Goal: Information Seeking & Learning: Learn about a topic

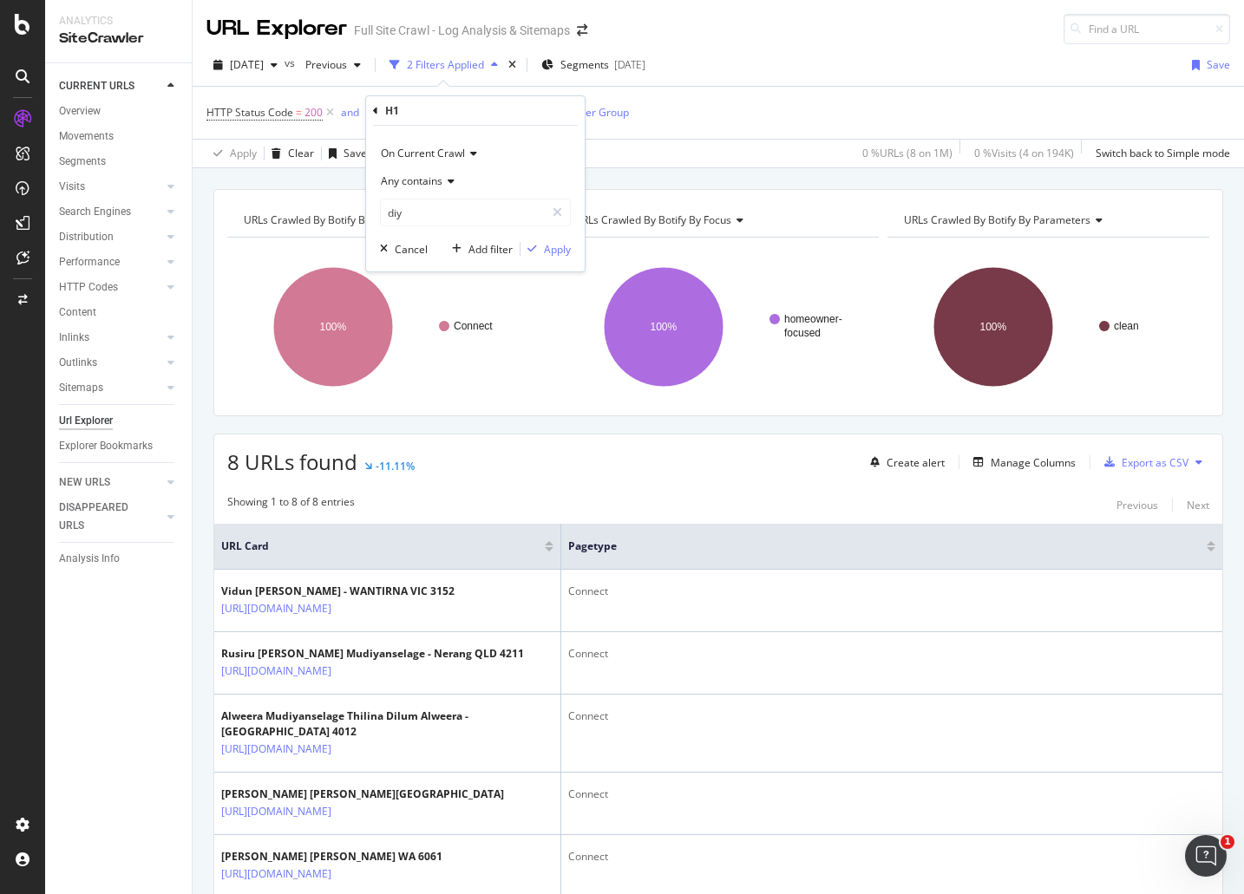
click at [426, 114] on div "H1" at bounding box center [475, 110] width 205 height 29
click at [443, 111] on icon at bounding box center [442, 112] width 15 height 17
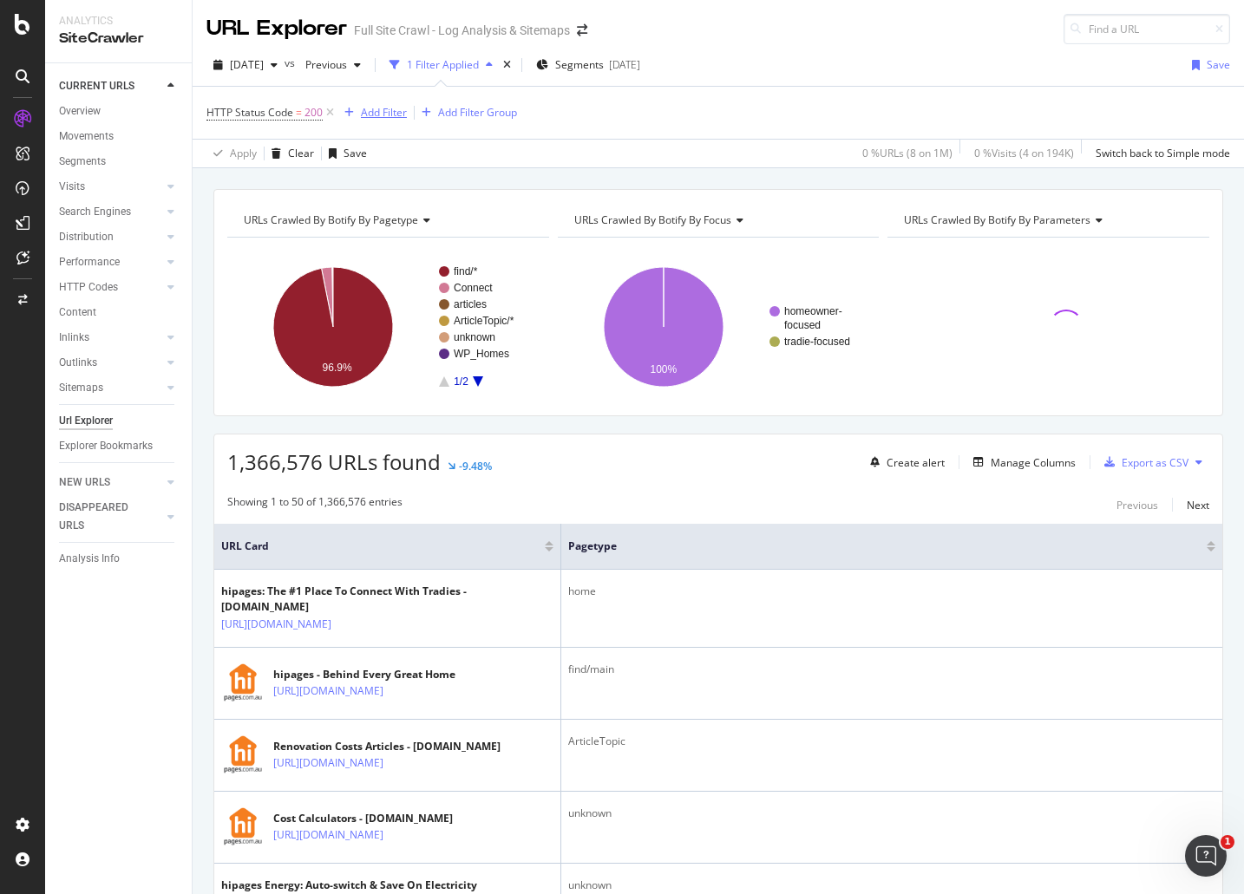
click at [373, 108] on div "Add Filter" at bounding box center [384, 112] width 46 height 15
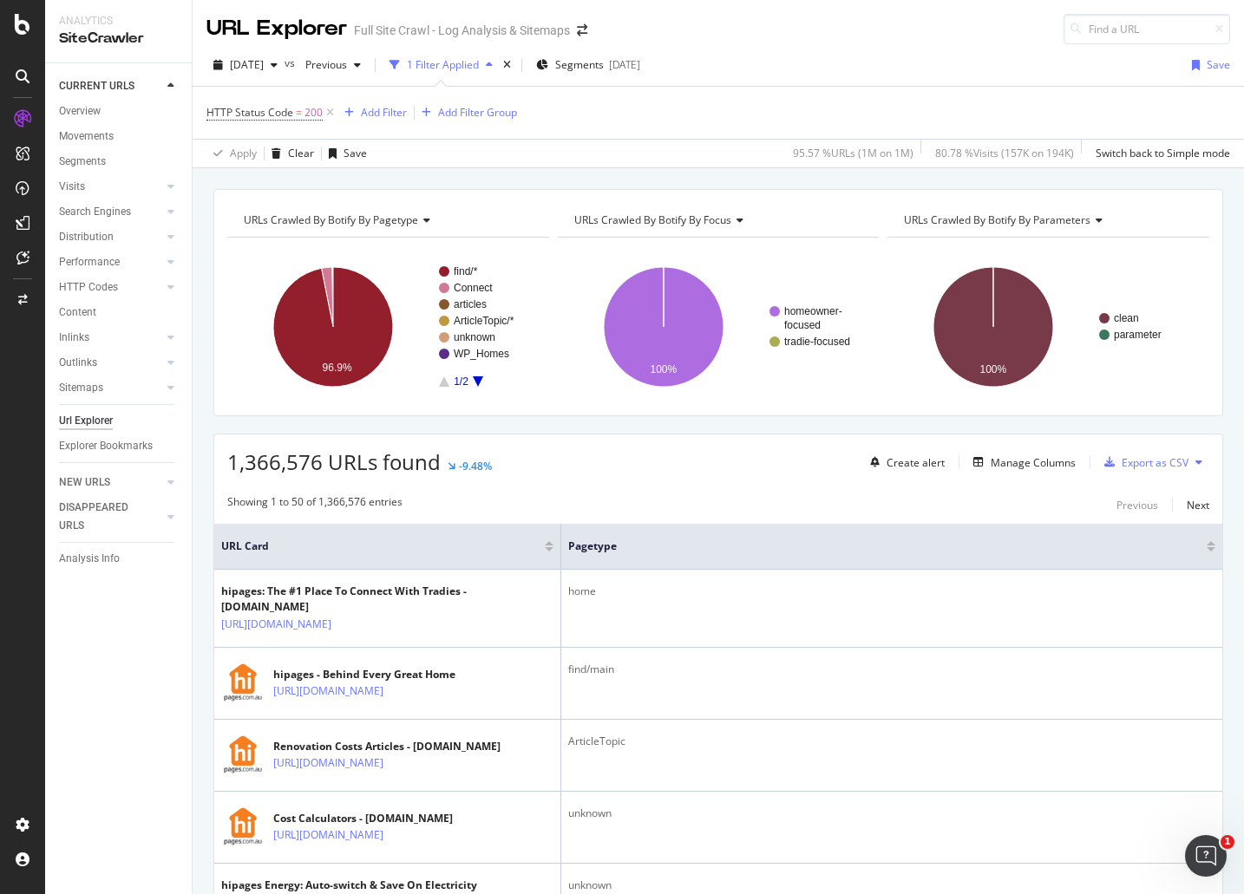
click at [475, 297] on rect "A chart." at bounding box center [486, 326] width 95 height 121
click at [476, 302] on text "articles" at bounding box center [470, 304] width 33 height 12
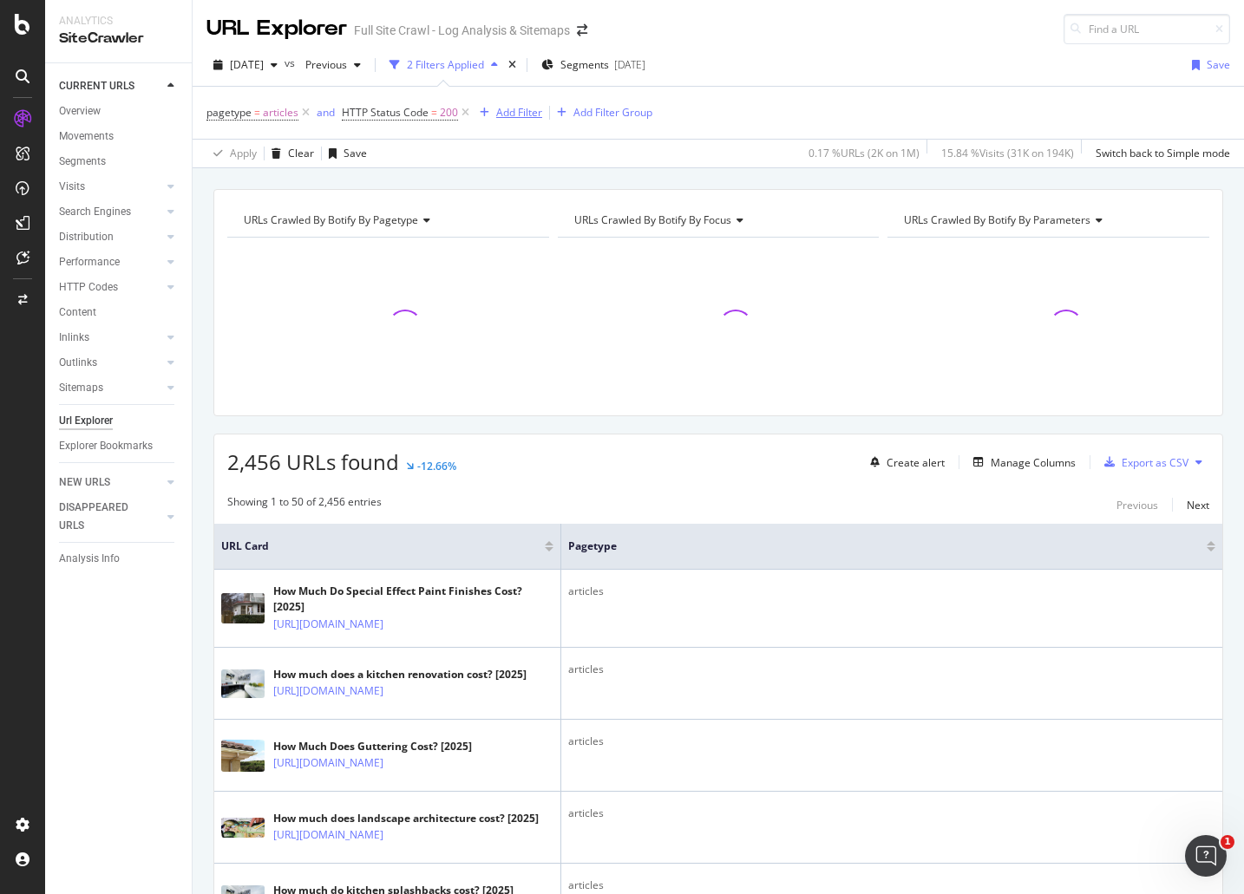
click at [525, 115] on div "Add Filter" at bounding box center [519, 112] width 46 height 15
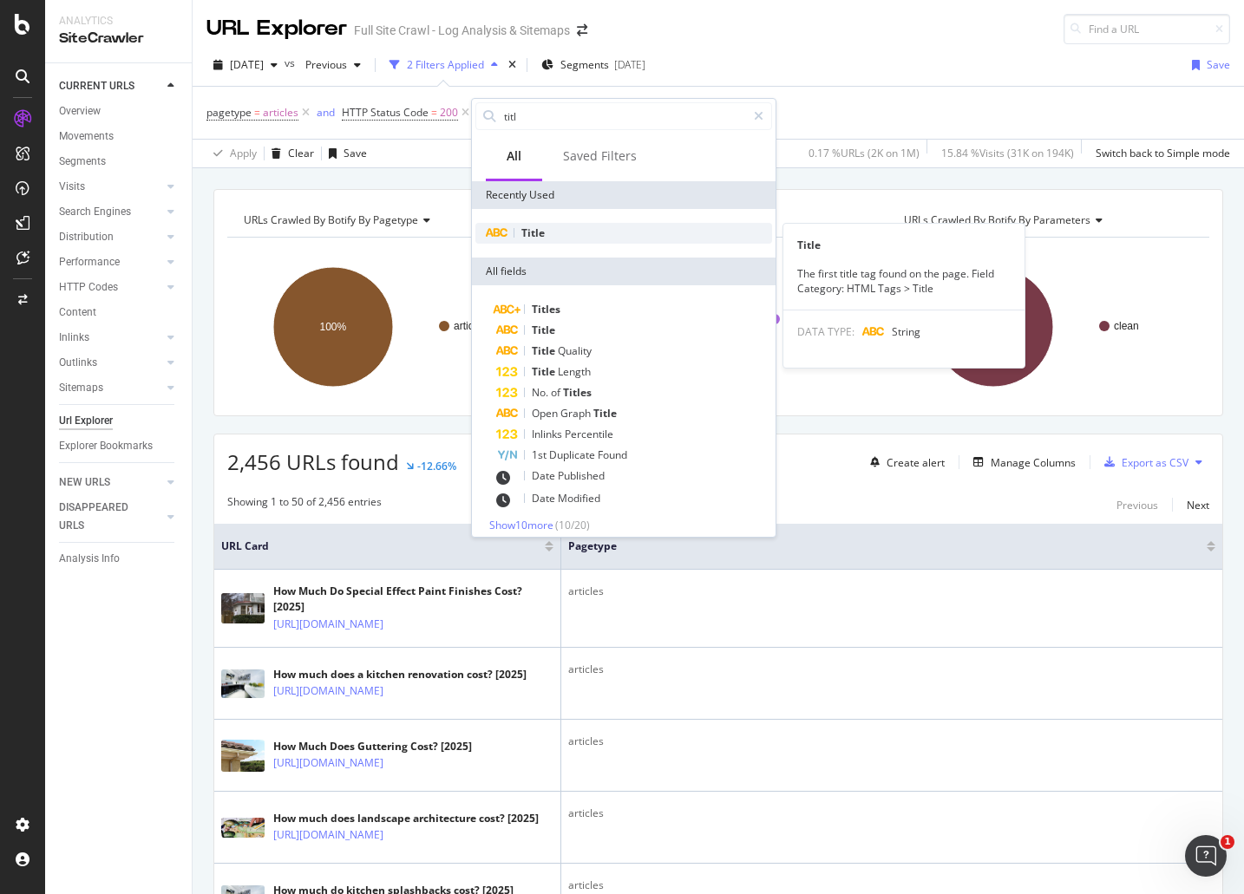
type input "titl"
click at [589, 238] on div "Title" at bounding box center [623, 233] width 297 height 21
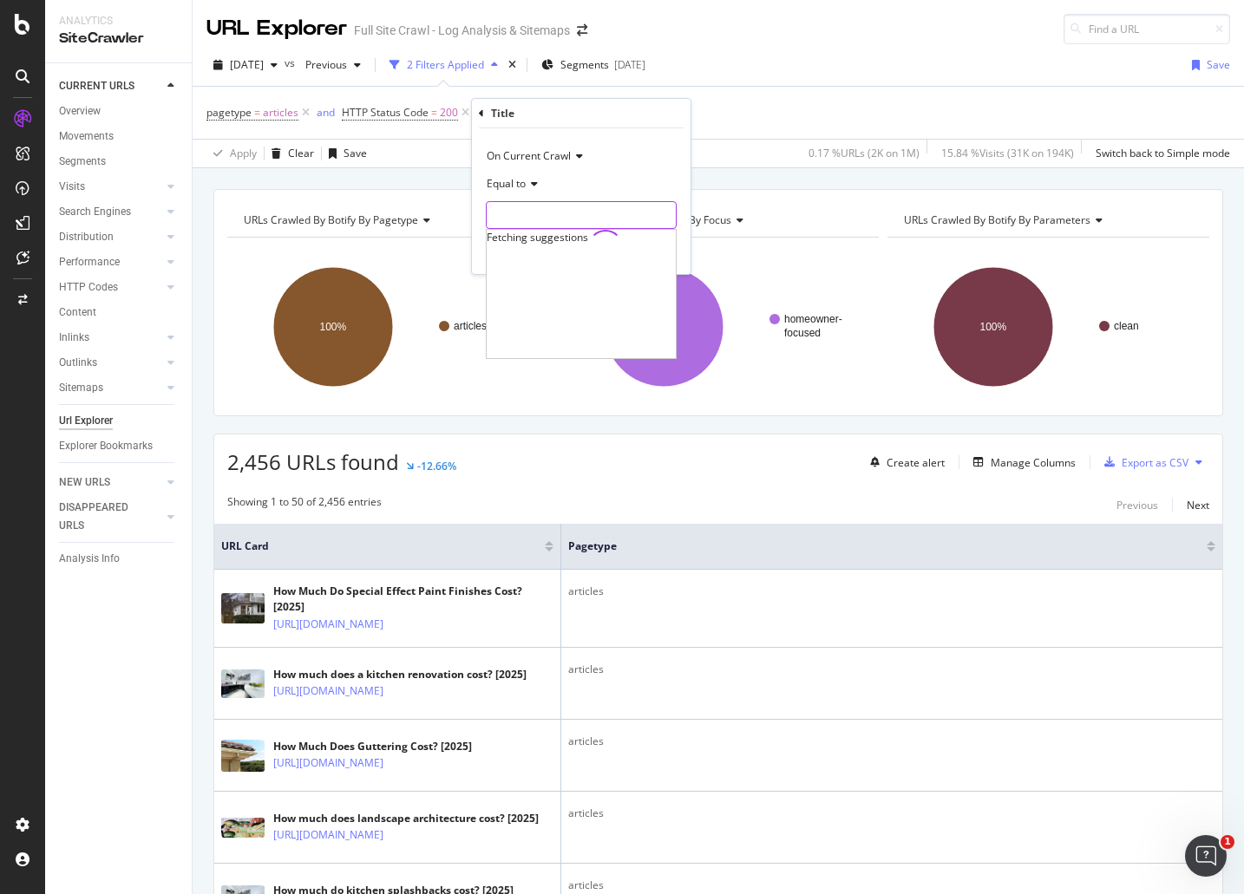
click at [538, 213] on input "text" at bounding box center [581, 215] width 189 height 28
click at [521, 187] on span "Equal to" at bounding box center [506, 183] width 39 height 15
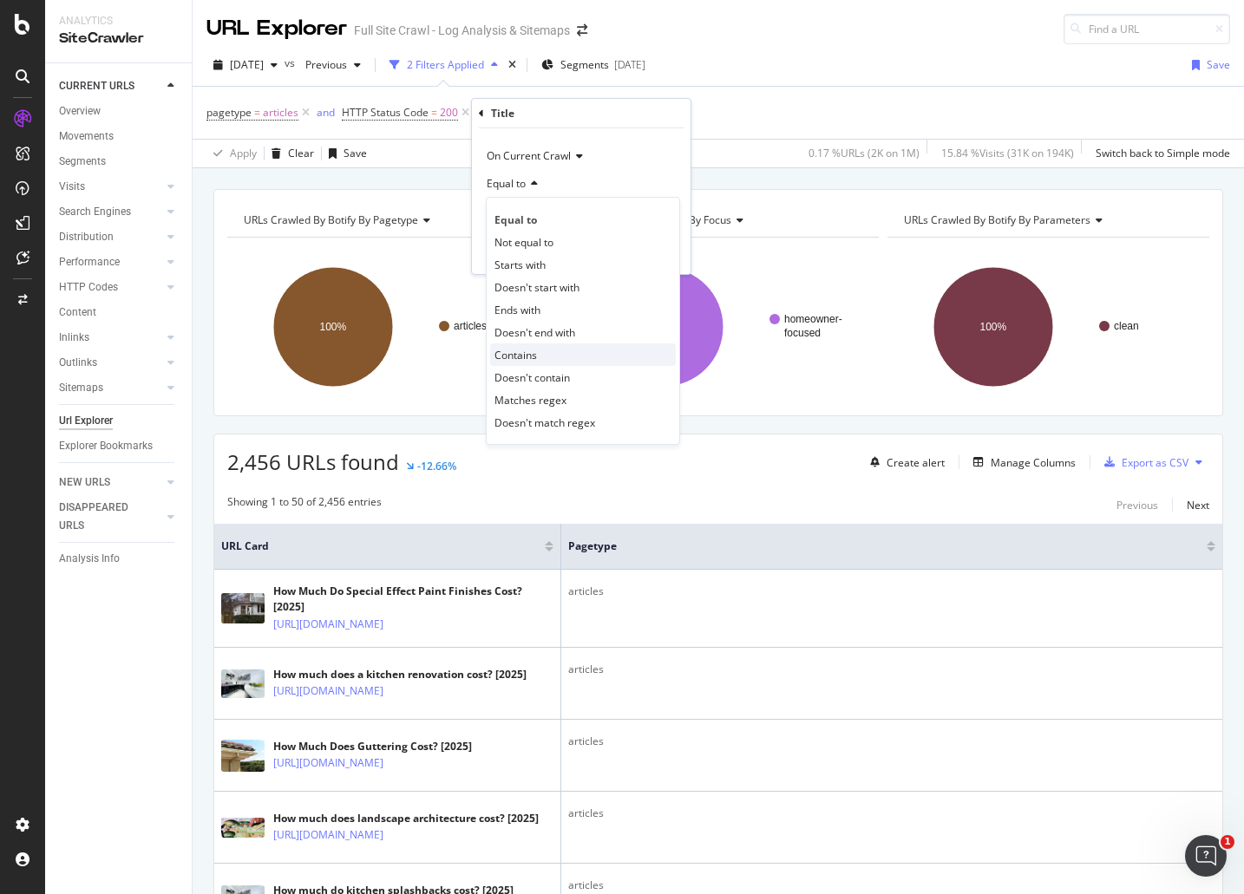
click at [524, 358] on span "Contains" at bounding box center [516, 355] width 43 height 15
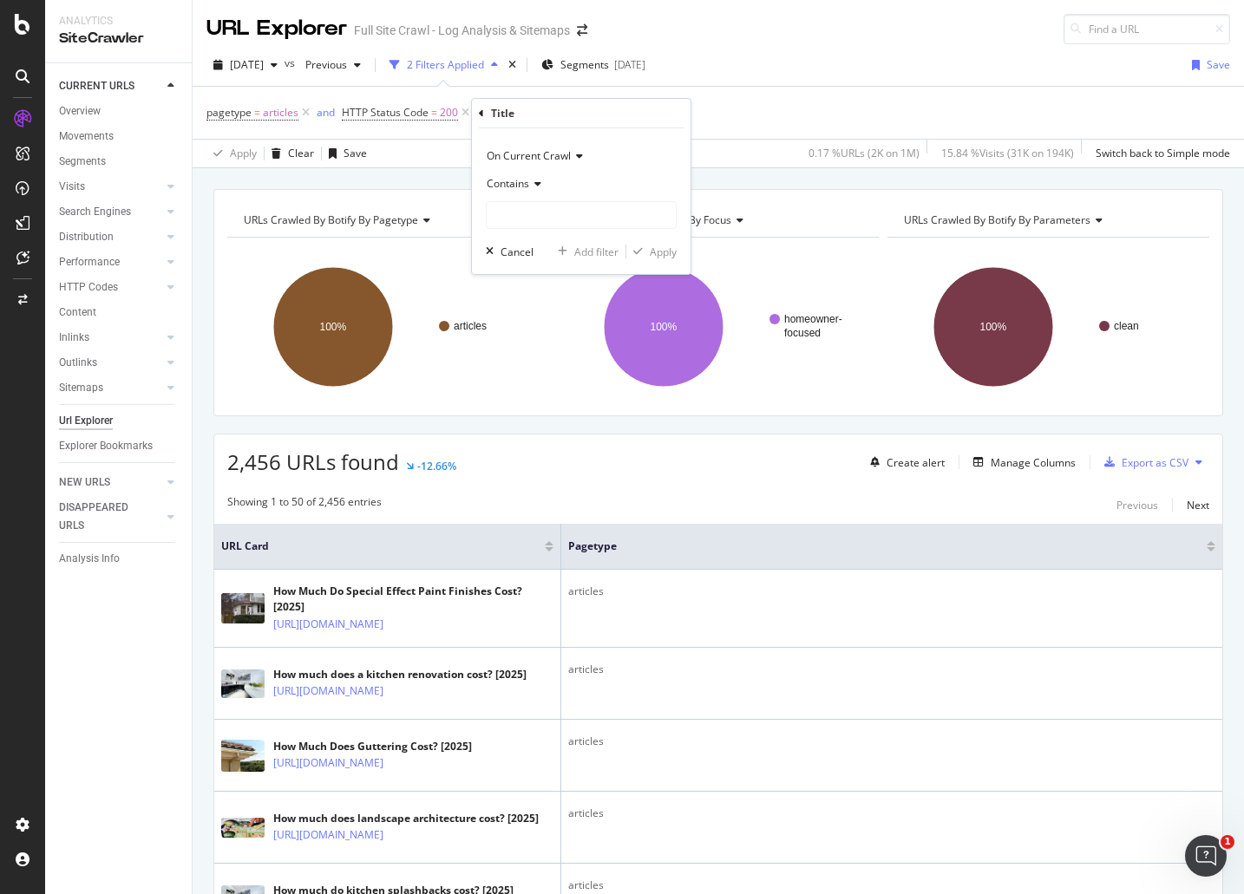
click at [536, 200] on div "Contains" at bounding box center [581, 199] width 191 height 59
click at [538, 216] on input "text" at bounding box center [581, 215] width 189 height 28
type input "how to"
click at [656, 252] on div "Apply" at bounding box center [663, 252] width 27 height 15
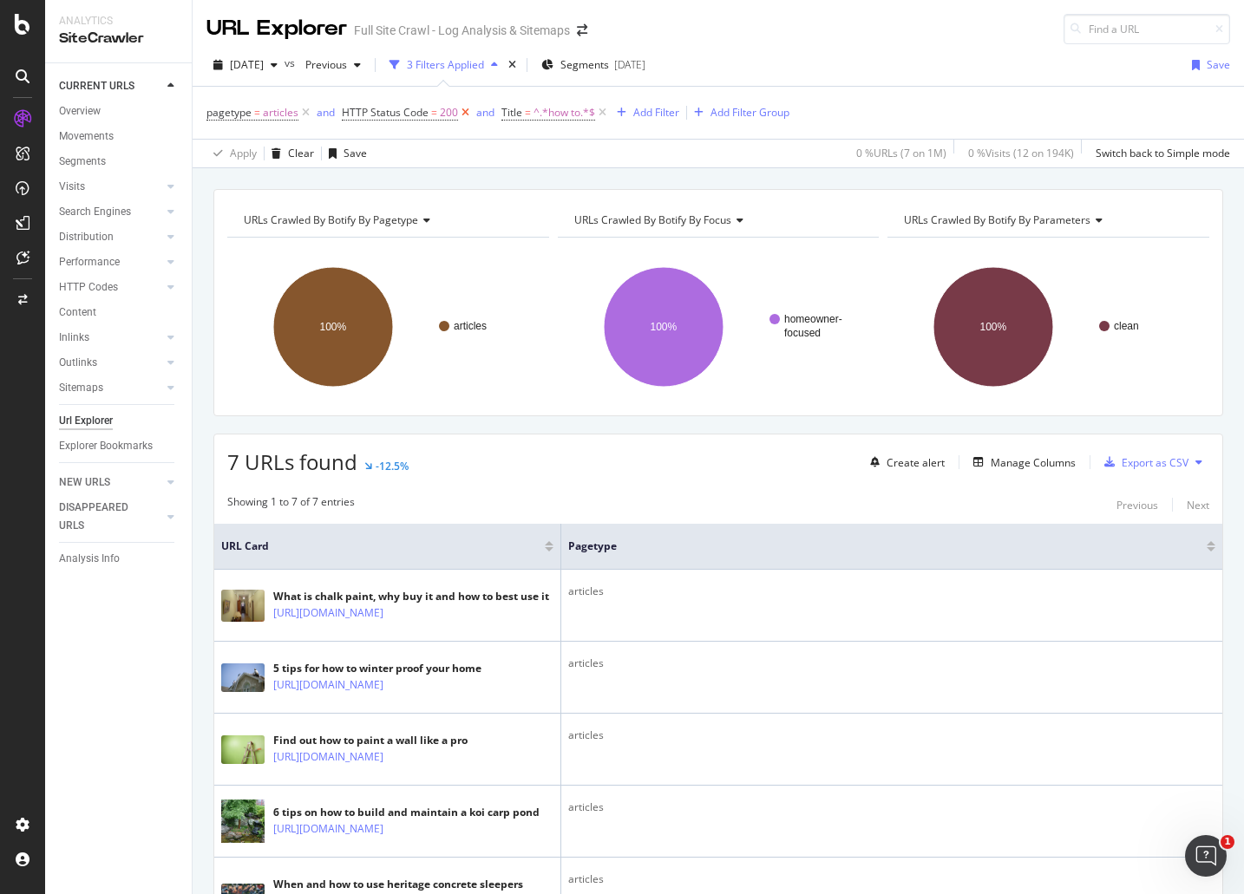
click at [463, 114] on icon at bounding box center [465, 112] width 15 height 17
click at [489, 115] on div "Add Filter" at bounding box center [497, 112] width 46 height 15
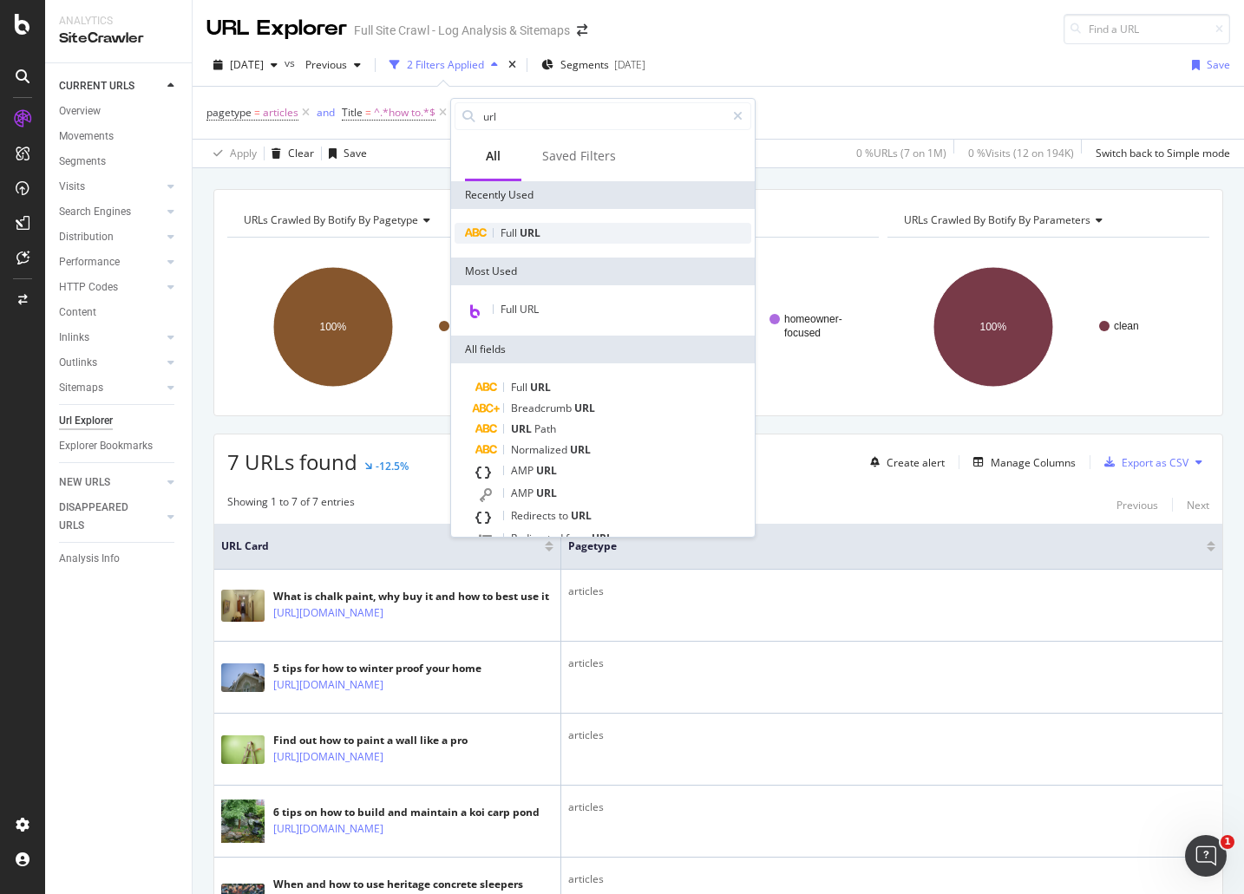
type input "url"
click at [534, 236] on span "URL" at bounding box center [530, 233] width 21 height 15
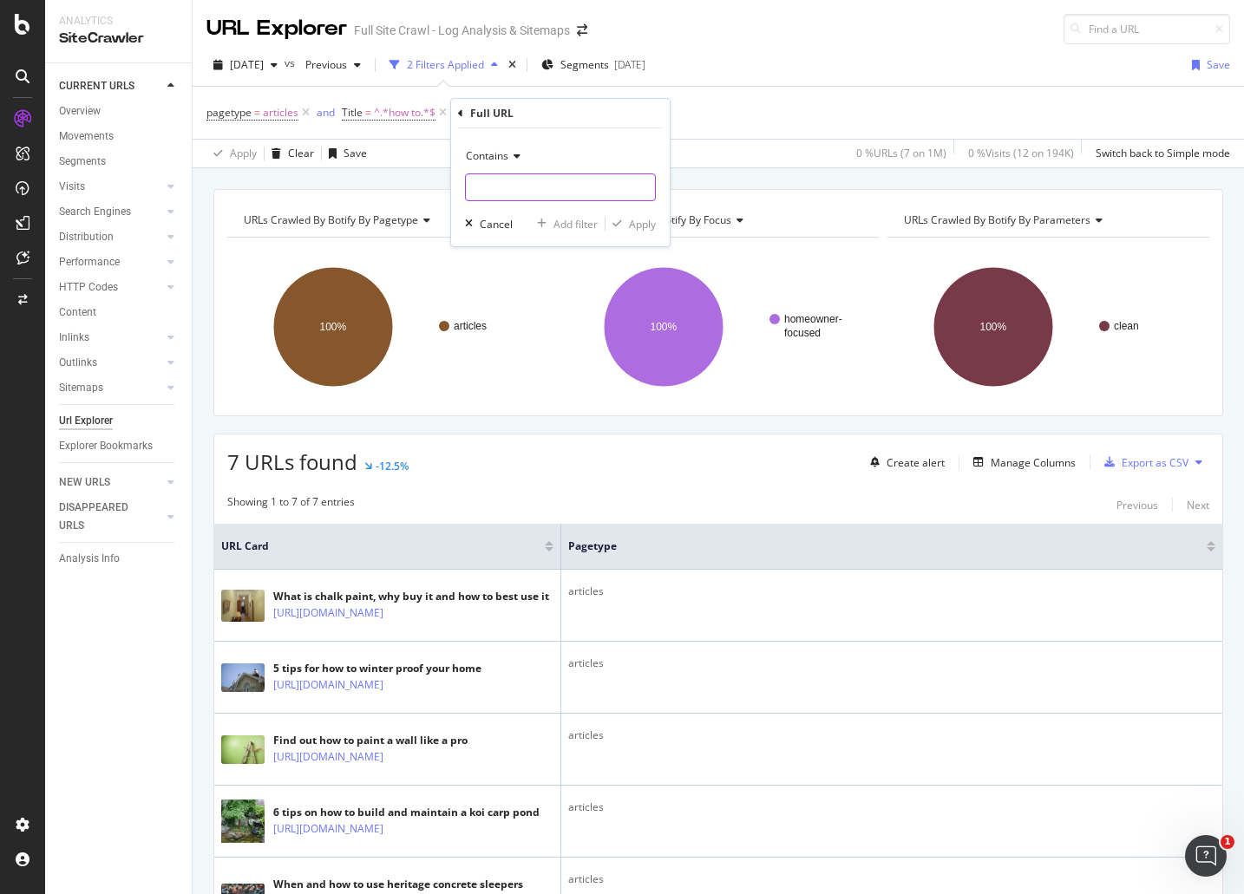
click at [507, 184] on input "text" at bounding box center [560, 188] width 189 height 28
type input "/article"
drag, startPoint x: 644, startPoint y: 224, endPoint x: 305, endPoint y: 99, distance: 360.7
click at [644, 224] on div "Apply" at bounding box center [642, 224] width 27 height 15
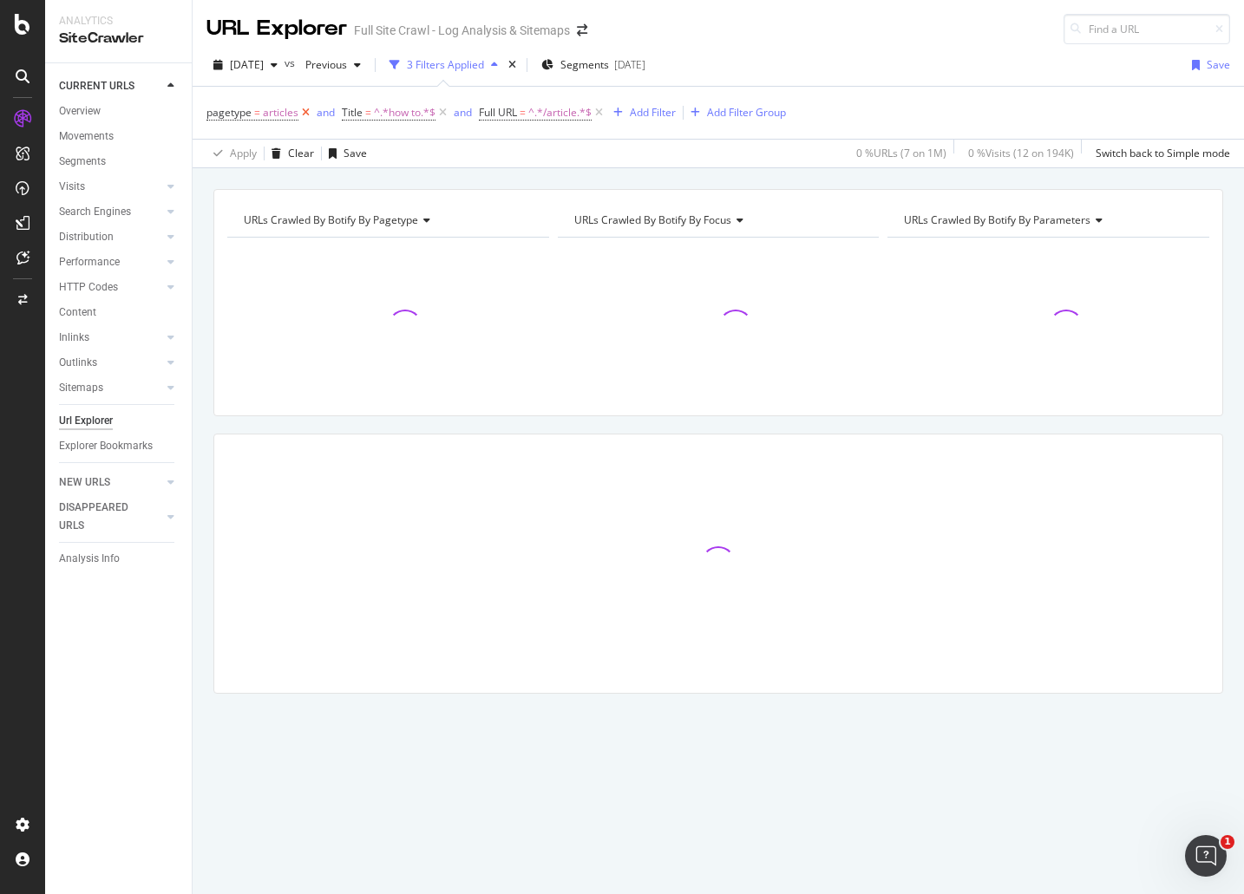
click at [304, 110] on icon at bounding box center [305, 112] width 15 height 17
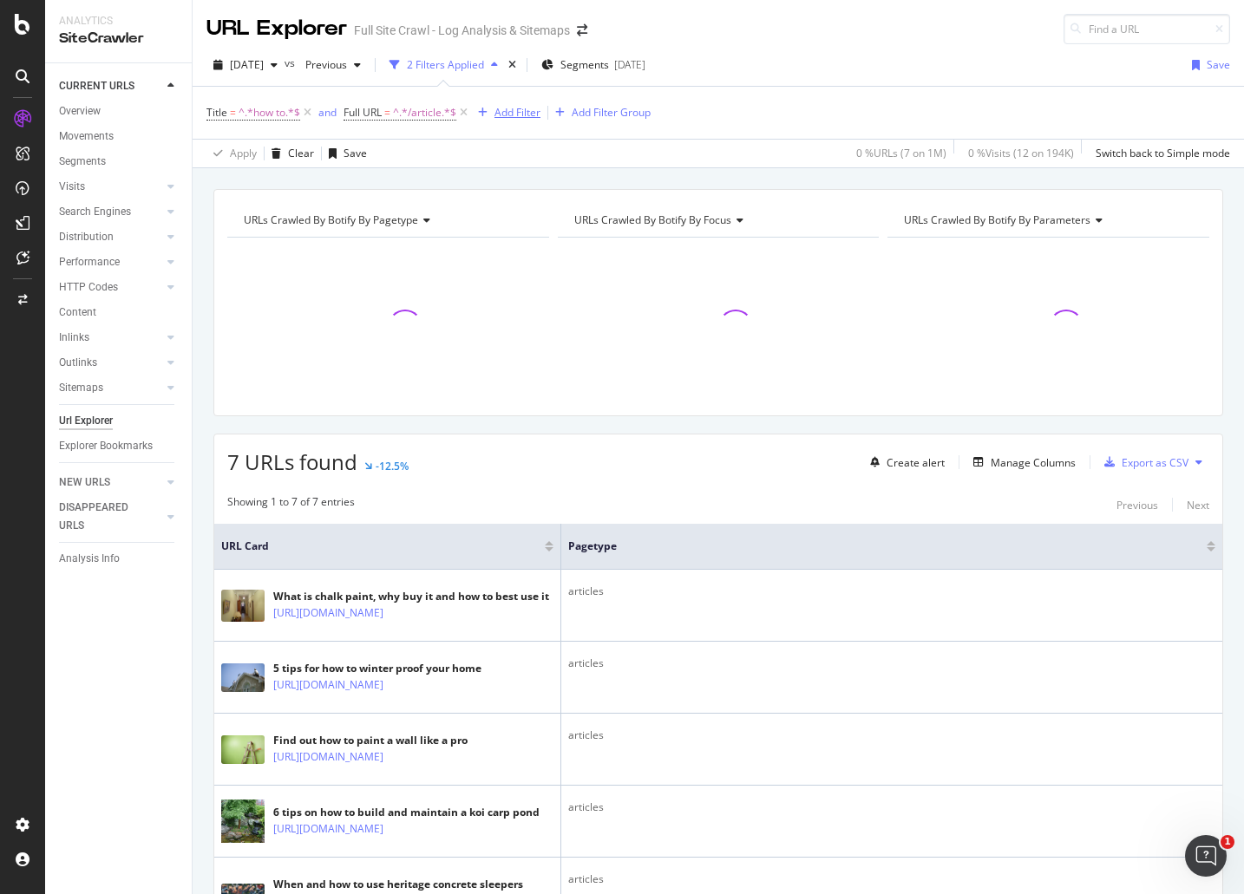
click at [506, 114] on div "Add Filter" at bounding box center [518, 112] width 46 height 15
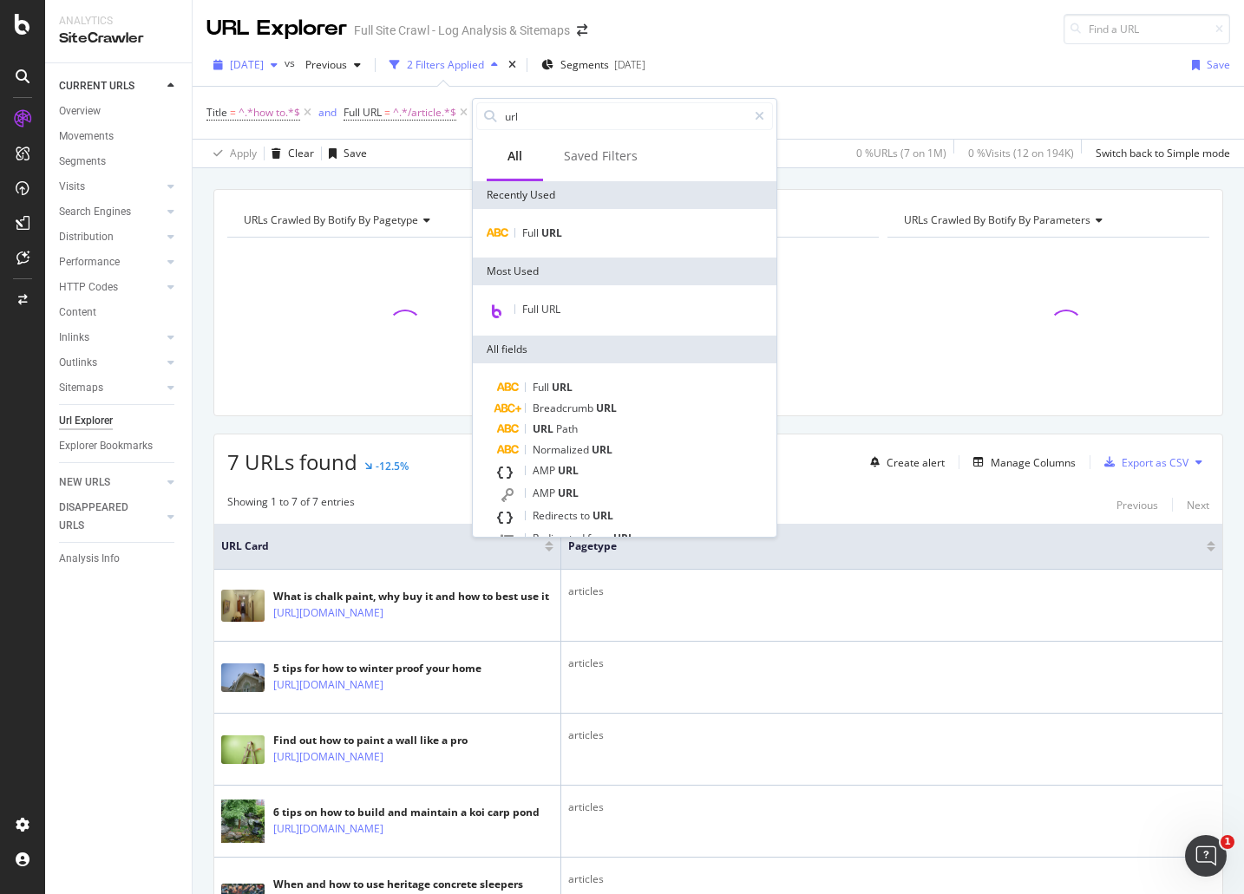
click at [282, 55] on div "[DATE]" at bounding box center [245, 65] width 78 height 26
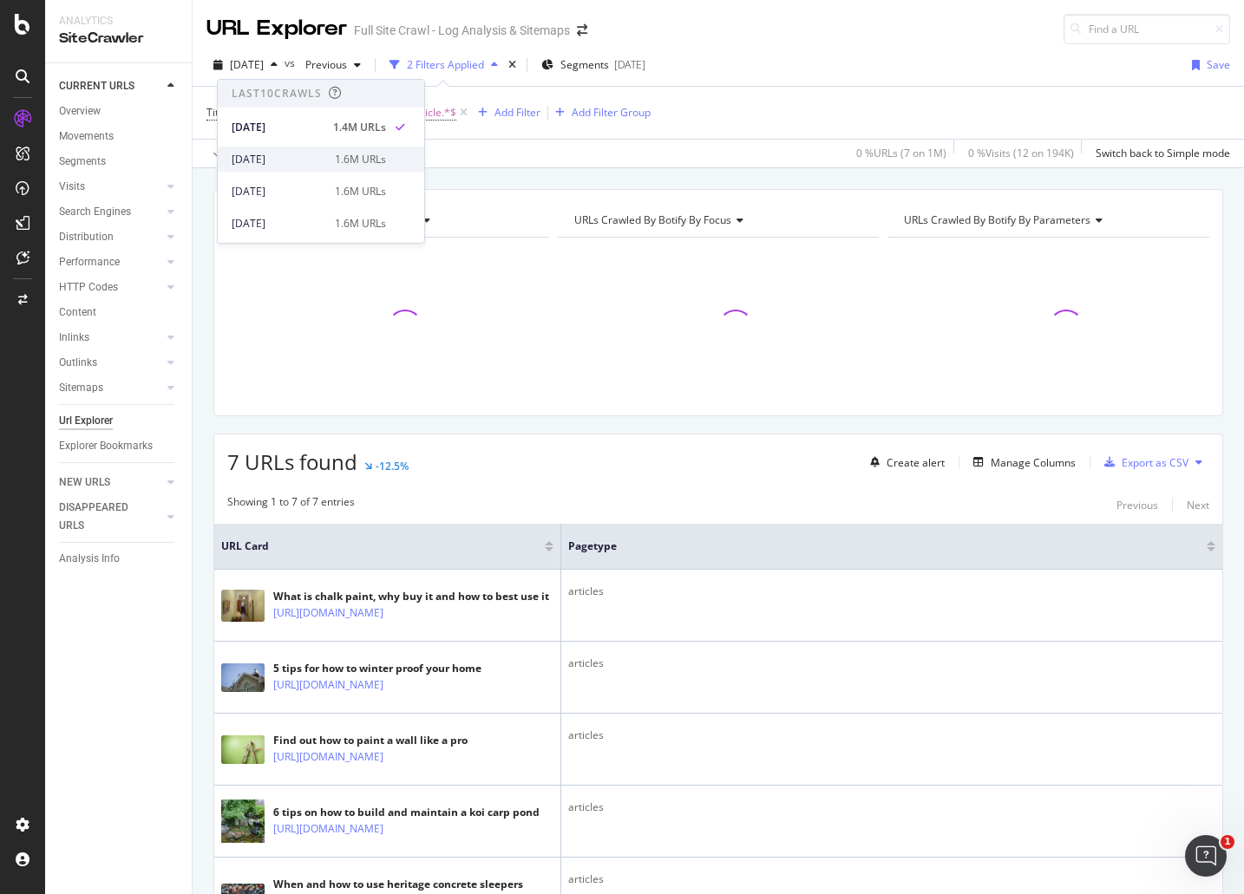
click at [306, 165] on div "[DATE]" at bounding box center [278, 160] width 93 height 16
